Goal: Find contact information: Find contact information

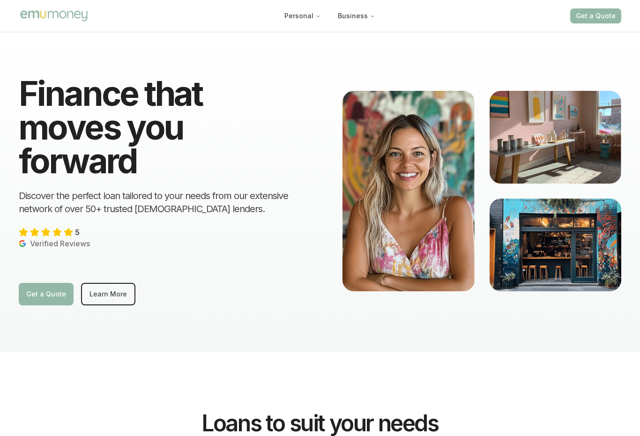
click at [317, 14] on icon "Main" at bounding box center [318, 17] width 6 height 6
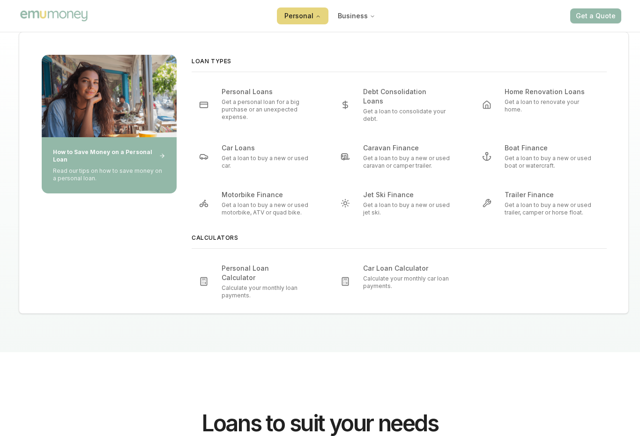
click at [560, 97] on div "Home Renovation Loans Get a loan to renovate your home." at bounding box center [550, 105] width 91 height 36
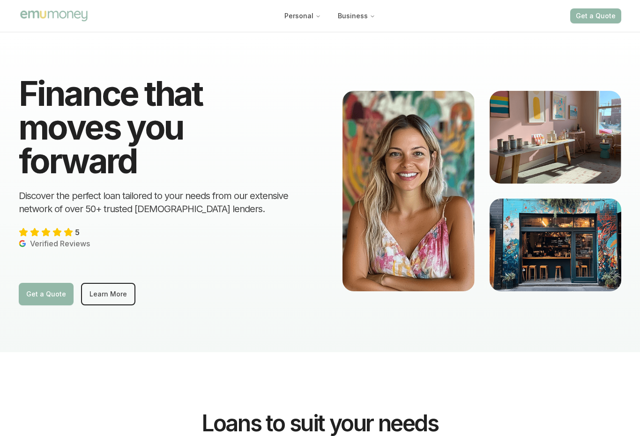
click at [372, 11] on button "Business" at bounding box center [356, 15] width 52 height 17
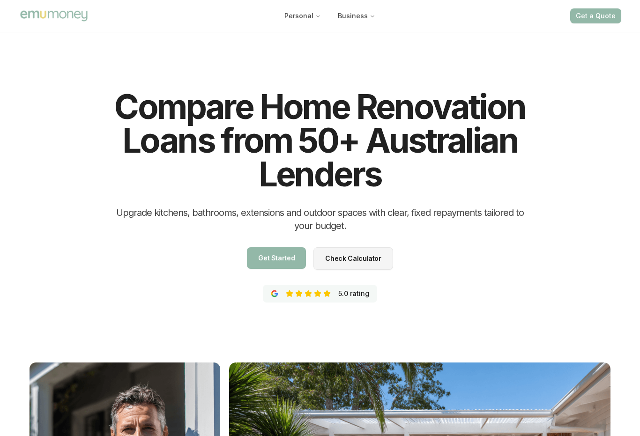
click at [311, 19] on button "Personal" at bounding box center [303, 15] width 52 height 17
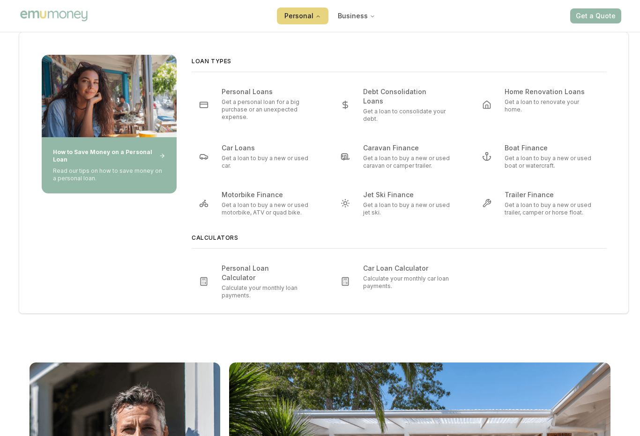
click at [62, 20] on img "Main" at bounding box center [54, 16] width 70 height 14
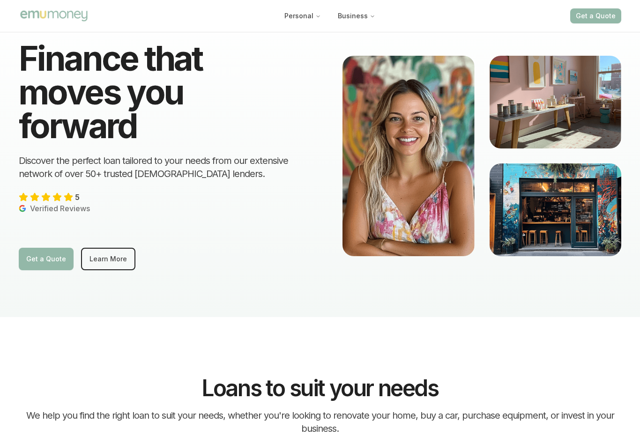
click at [123, 257] on link "Learn More" at bounding box center [108, 259] width 54 height 22
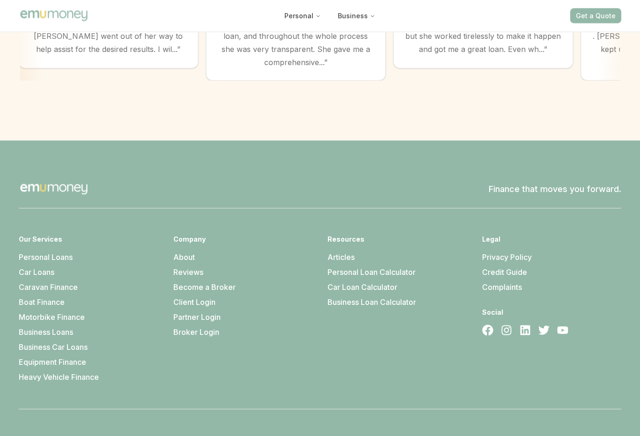
scroll to position [2619, 0]
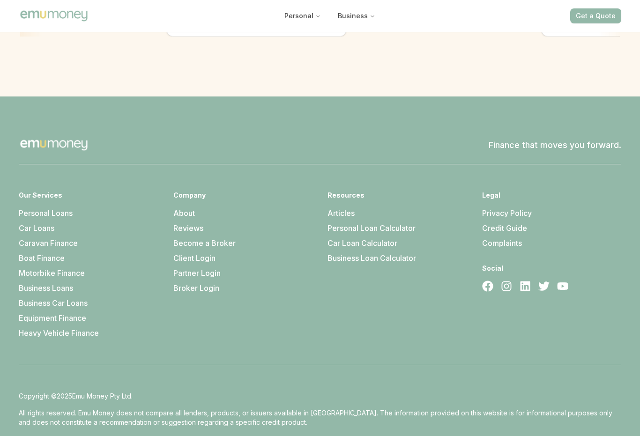
click at [189, 209] on link "About" at bounding box center [184, 213] width 22 height 9
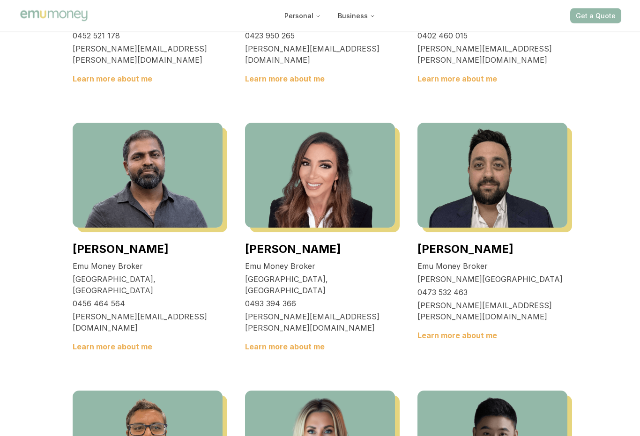
scroll to position [1229, 0]
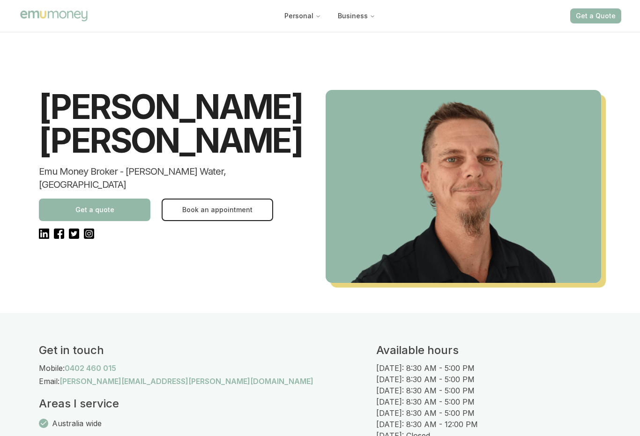
click at [222, 434] on div "Get in touch Mobile: [PHONE_NUMBER] Email: [PERSON_NAME][EMAIL_ADDRESS][PERSON_…" at bounding box center [207, 392] width 337 height 98
